Goal: Browse casually: Explore the website without a specific task or goal

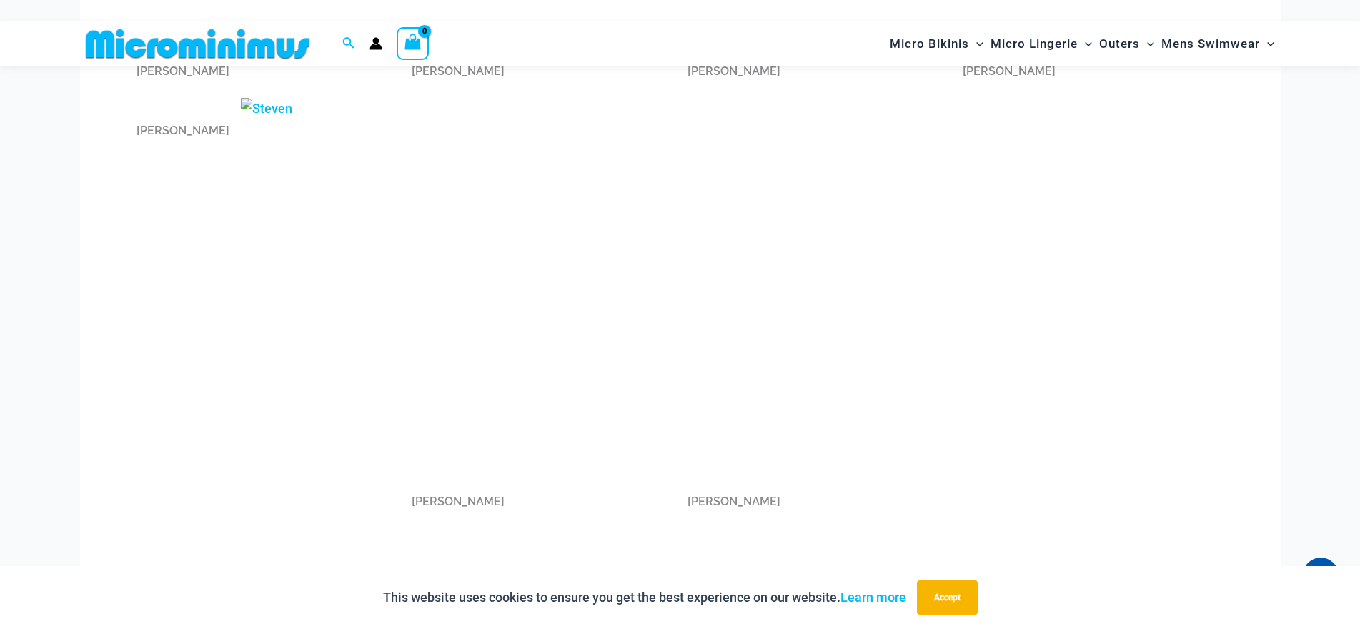
scroll to position [1716, 0]
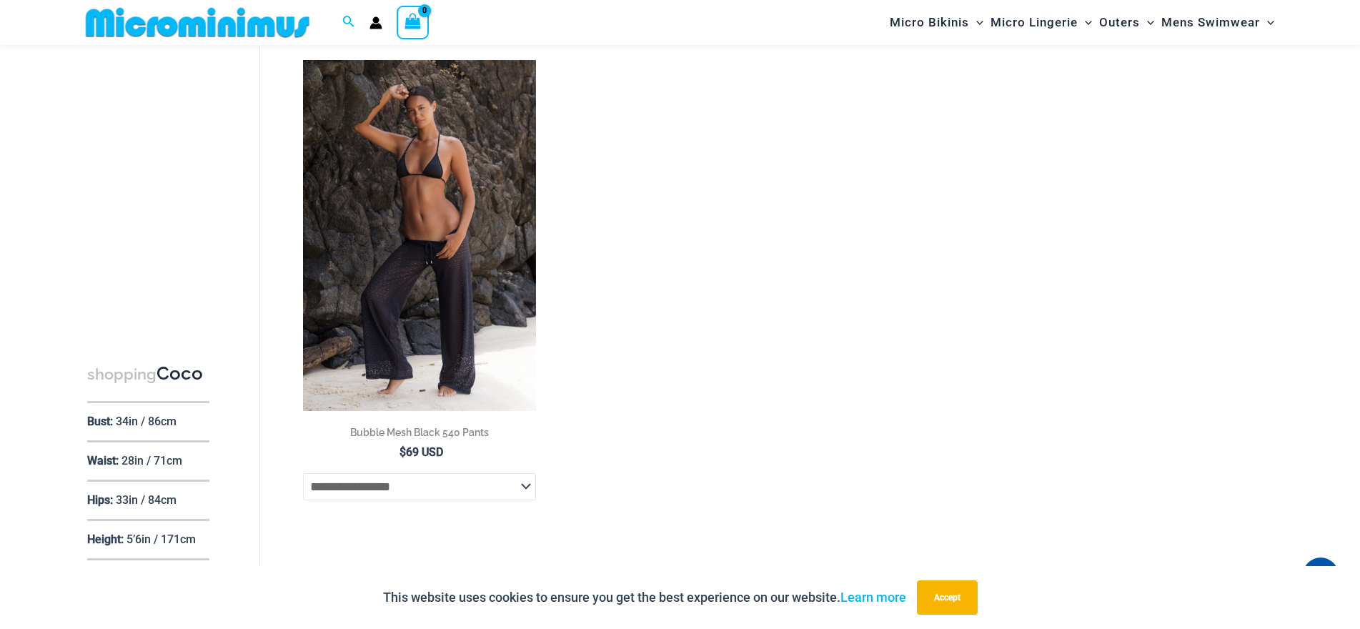
scroll to position [131, 0]
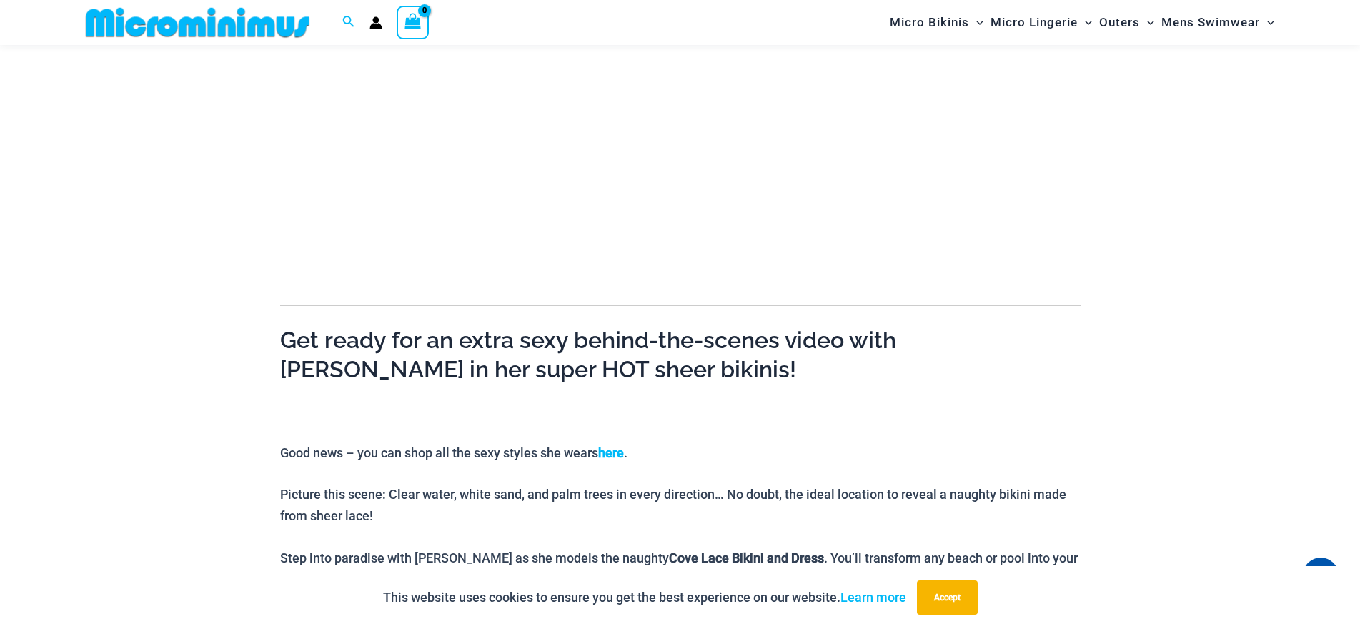
scroll to position [559, 0]
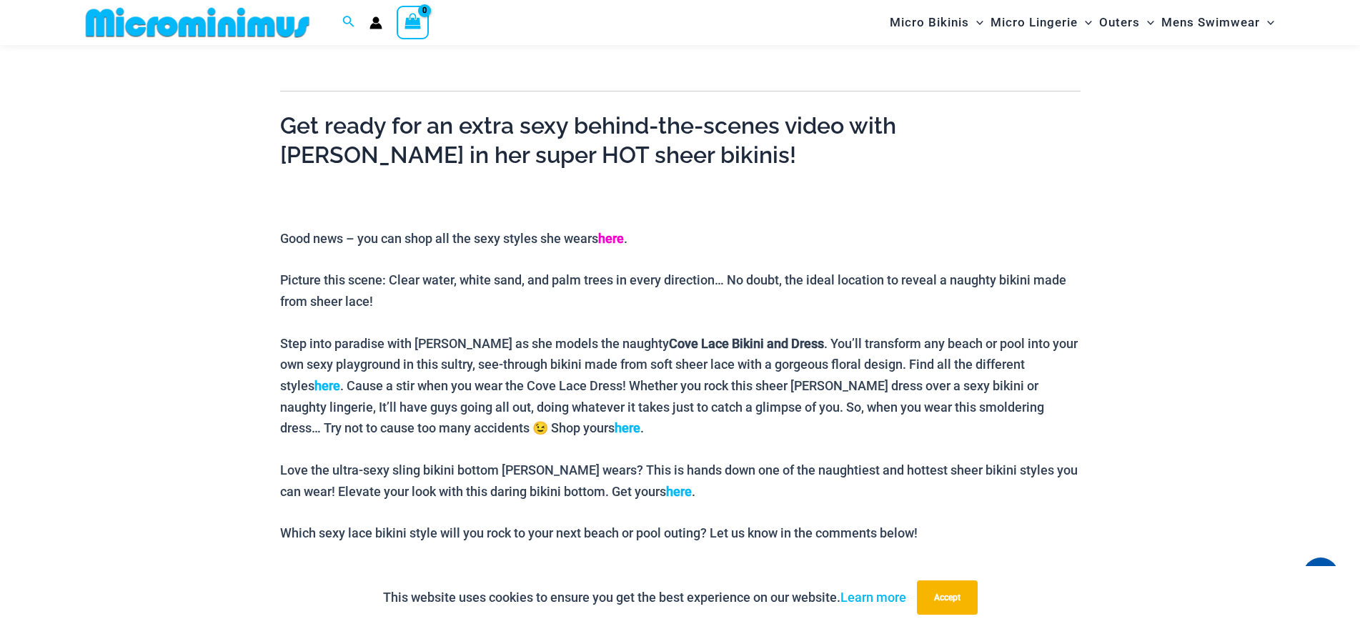
drag, startPoint x: 633, startPoint y: 239, endPoint x: 623, endPoint y: 239, distance: 10.0
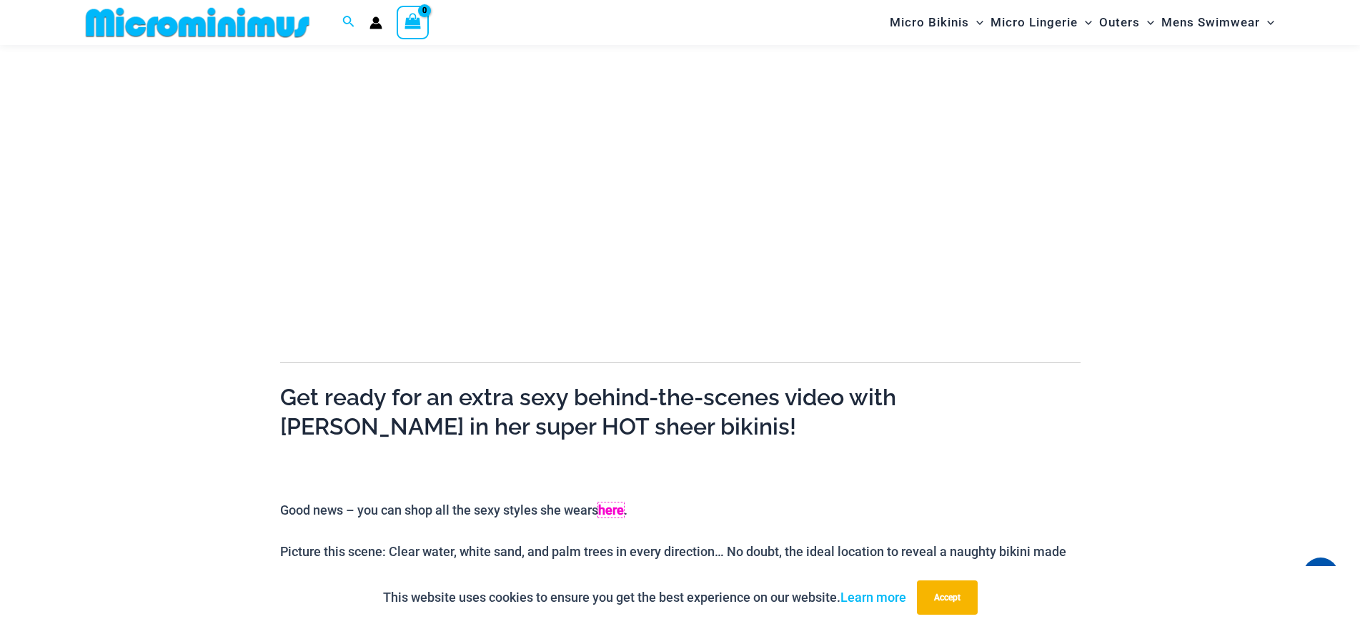
scroll to position [59, 0]
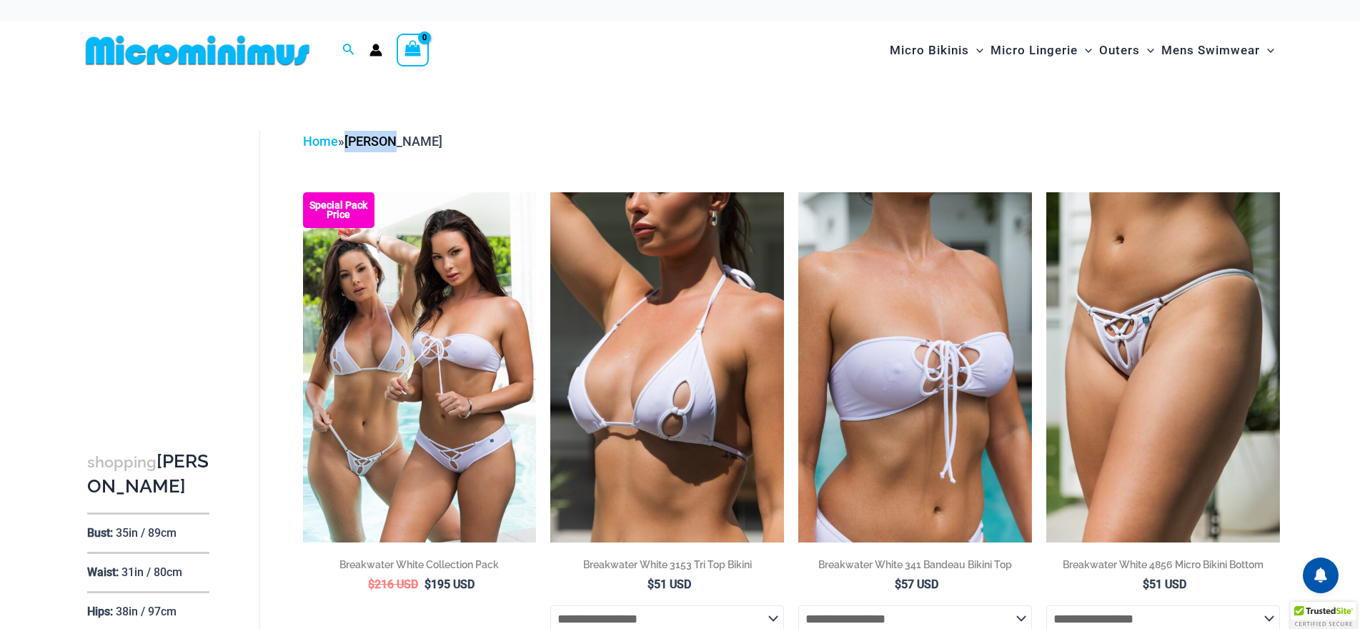
click at [352, 142] on div "Home » [PERSON_NAME]" at bounding box center [791, 141] width 977 height 21
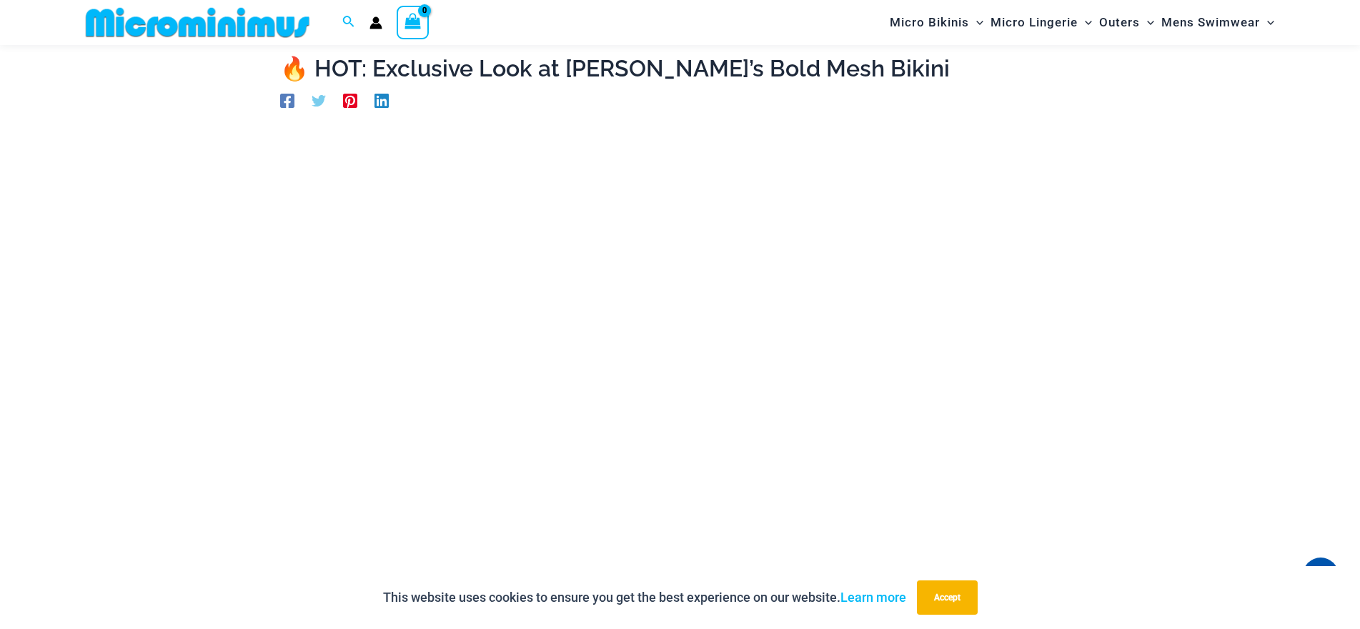
scroll to position [61, 0]
